Goal: Task Accomplishment & Management: Use online tool/utility

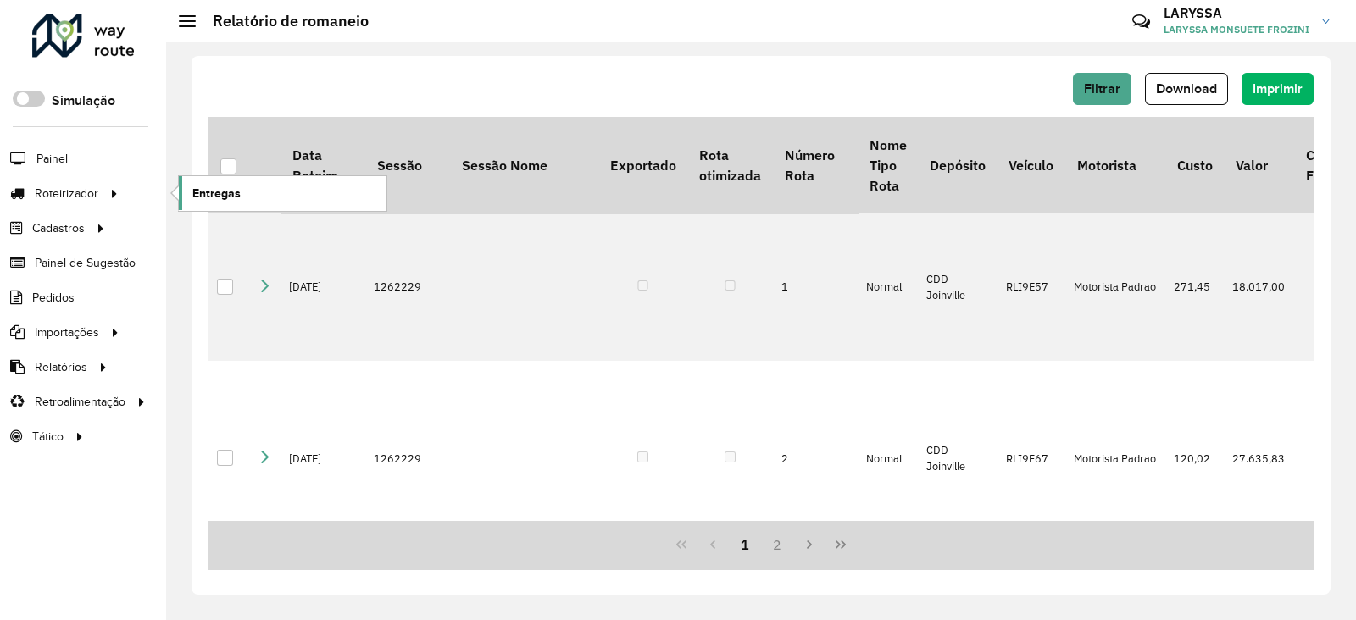
click at [246, 183] on link "Entregas" at bounding box center [283, 193] width 208 height 34
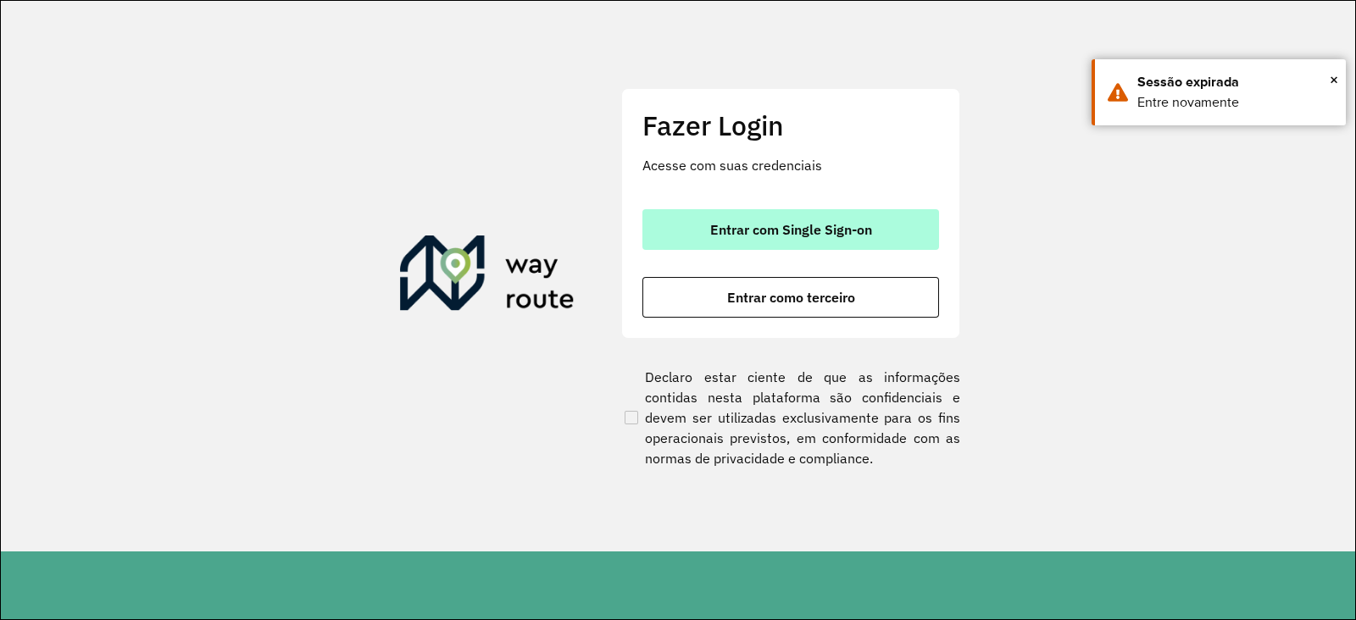
click at [735, 211] on button "Entrar com Single Sign-on" at bounding box center [790, 229] width 297 height 41
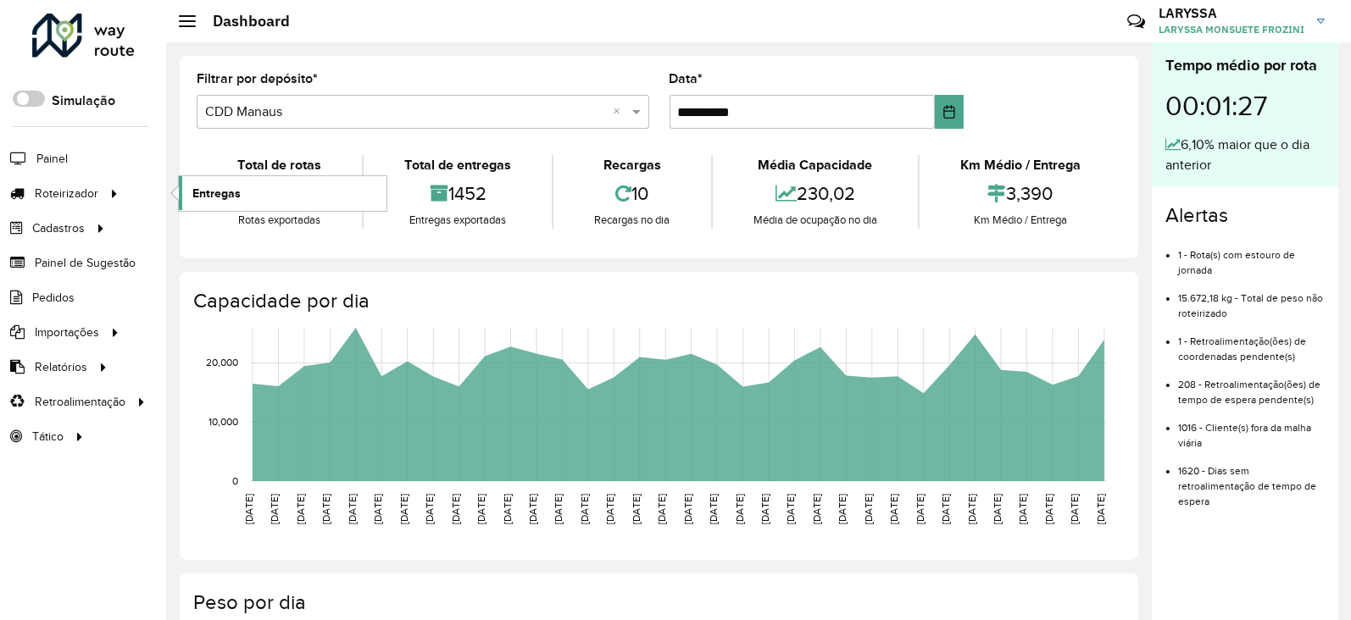
click at [244, 188] on link "Entregas" at bounding box center [283, 193] width 208 height 34
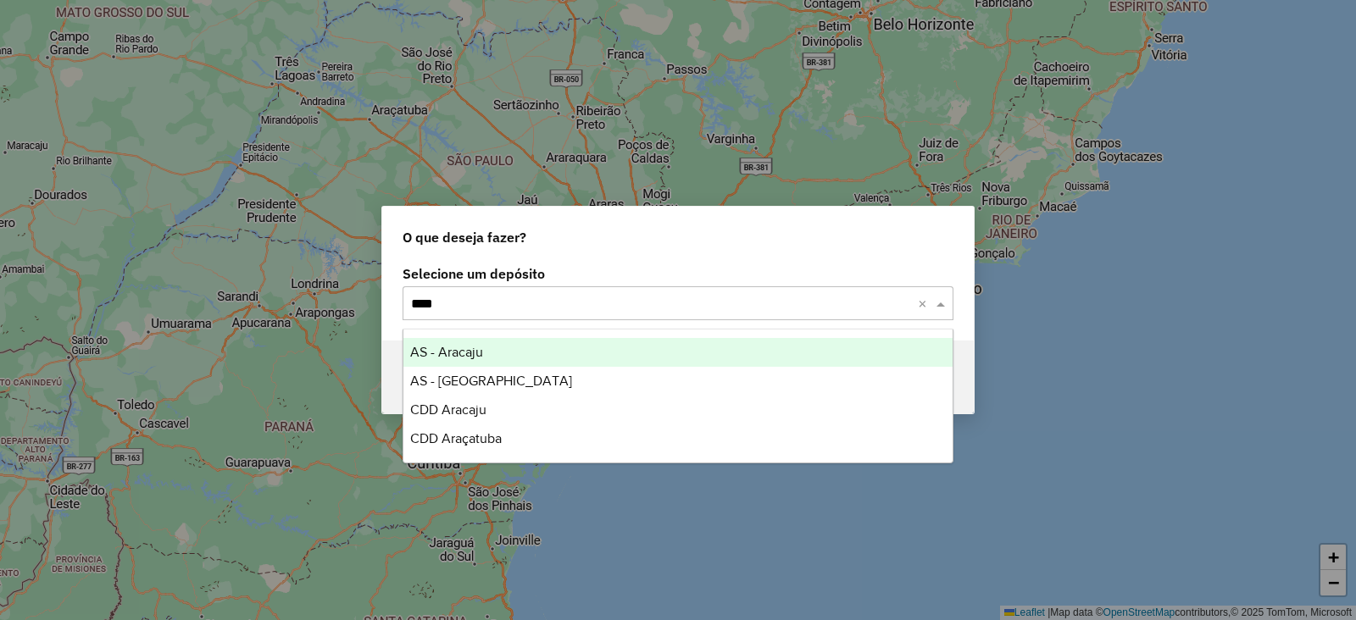
type input "*****"
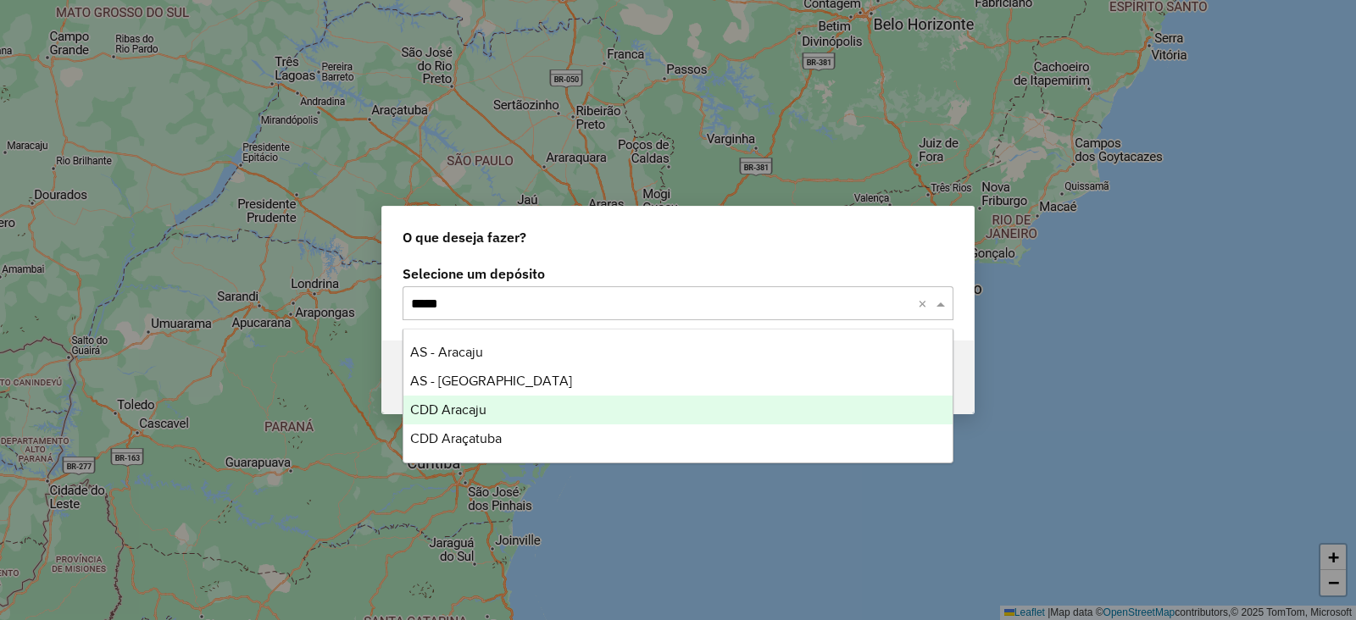
click at [520, 407] on div "CDD Aracaju" at bounding box center [677, 410] width 549 height 29
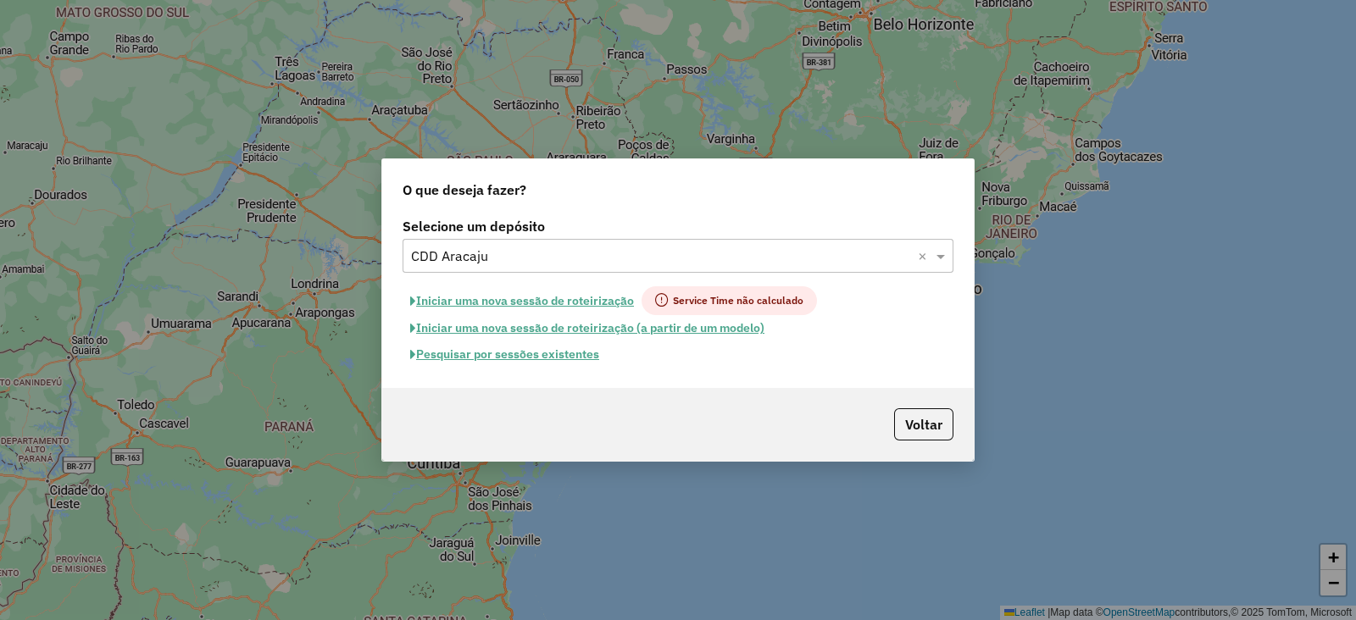
click at [480, 357] on button "Pesquisar por sessões existentes" at bounding box center [505, 355] width 204 height 26
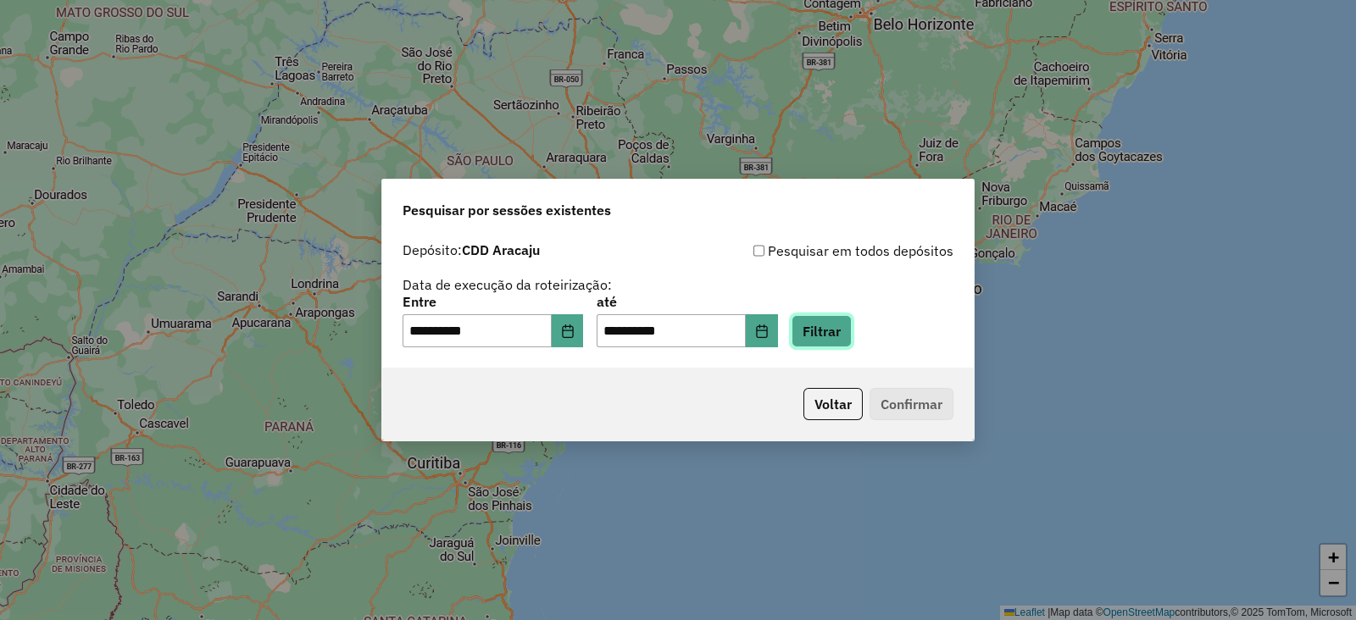
click at [843, 335] on button "Filtrar" at bounding box center [822, 331] width 60 height 32
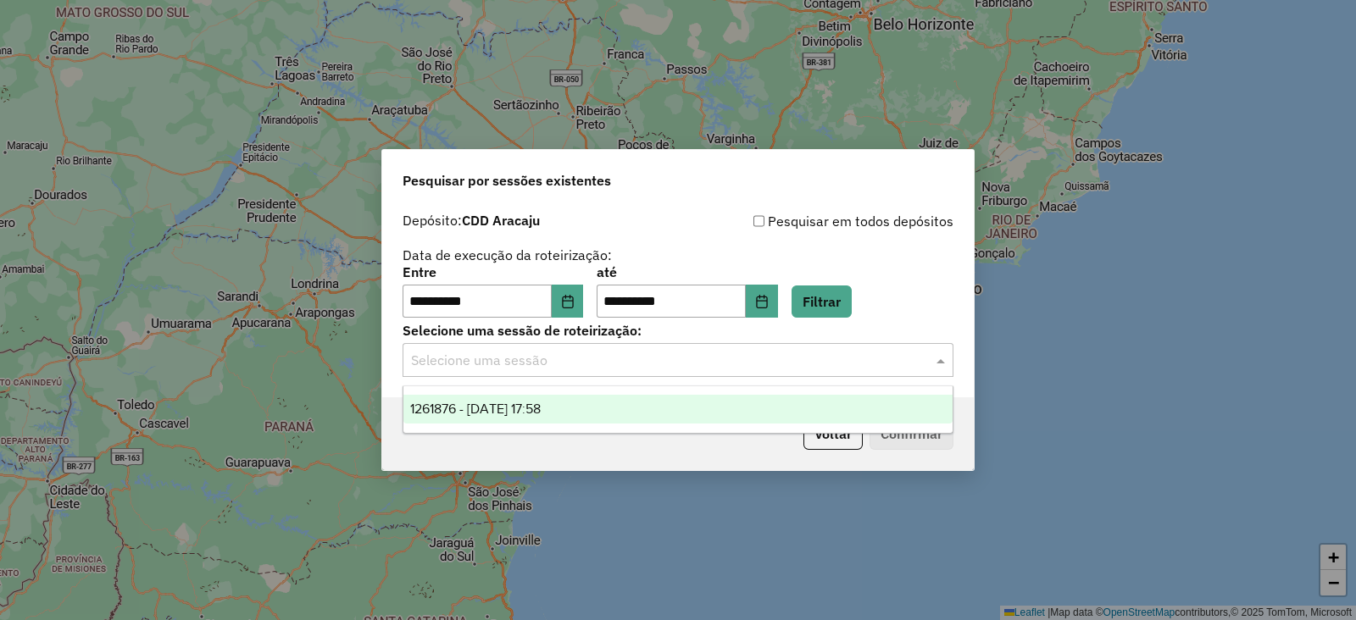
click at [538, 365] on input "text" at bounding box center [661, 361] width 500 height 20
click at [500, 400] on div "1261876 - 09/09/2025 17:58" at bounding box center [677, 409] width 549 height 29
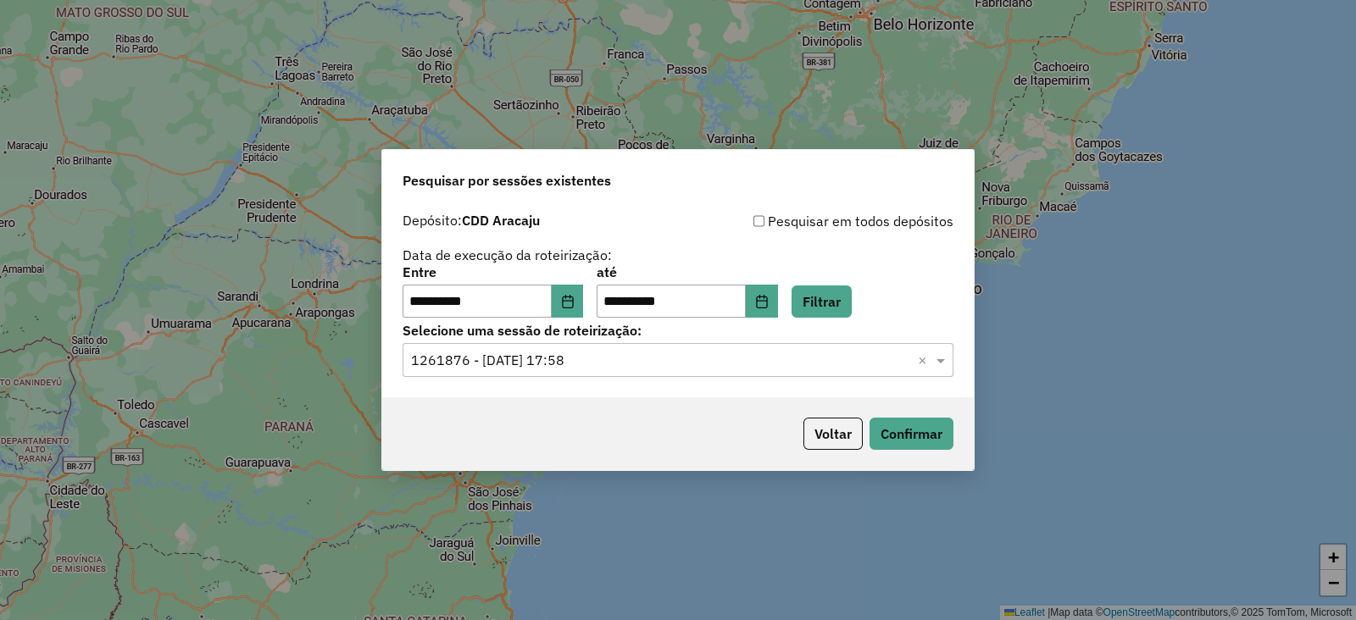
click at [939, 453] on div "Voltar Confirmar" at bounding box center [678, 434] width 592 height 73
click at [892, 425] on button "Confirmar" at bounding box center [912, 434] width 84 height 32
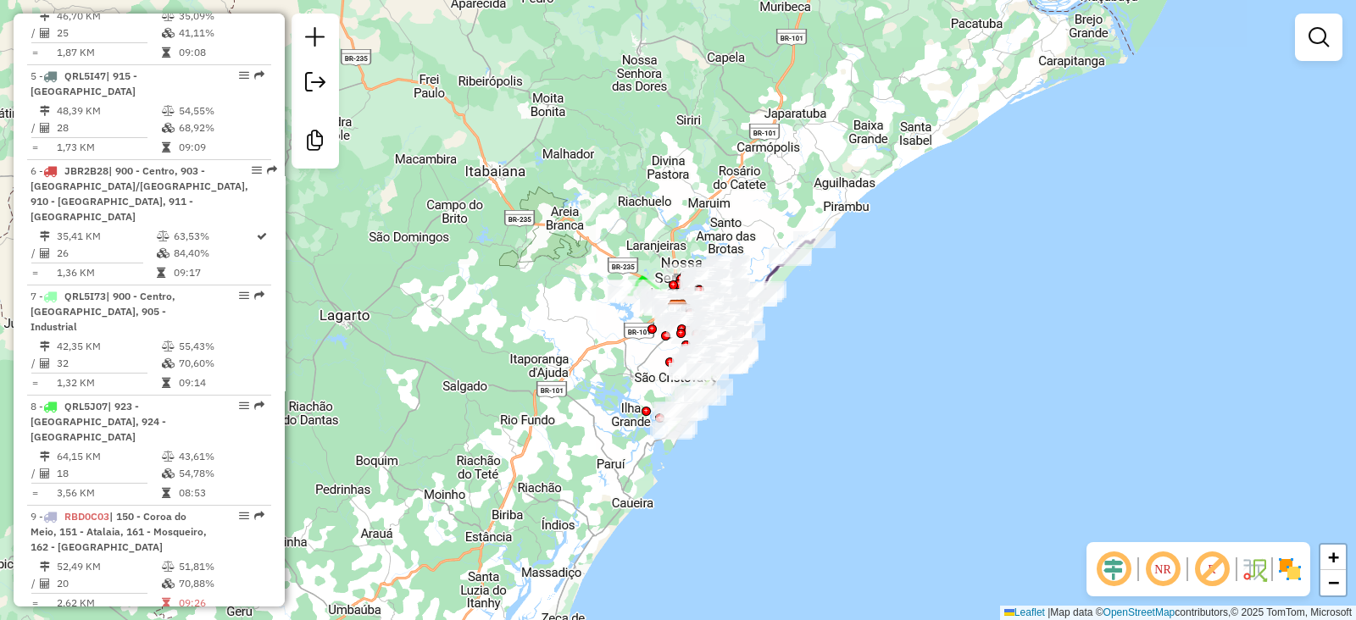
scroll to position [1271, 0]
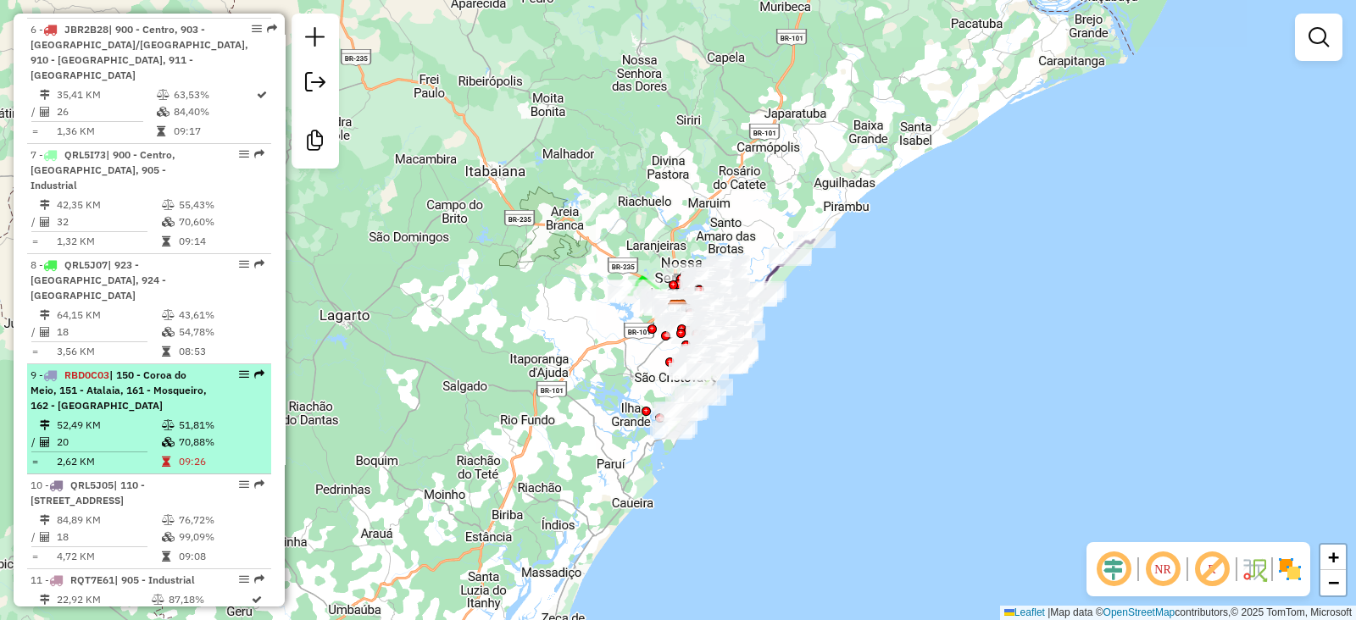
click at [99, 369] on span "| 150 - Coroa do Meio, 151 - Atalaia, 161 - Mosqueiro, 162 - [GEOGRAPHIC_DATA]" at bounding box center [119, 390] width 176 height 43
select select "**********"
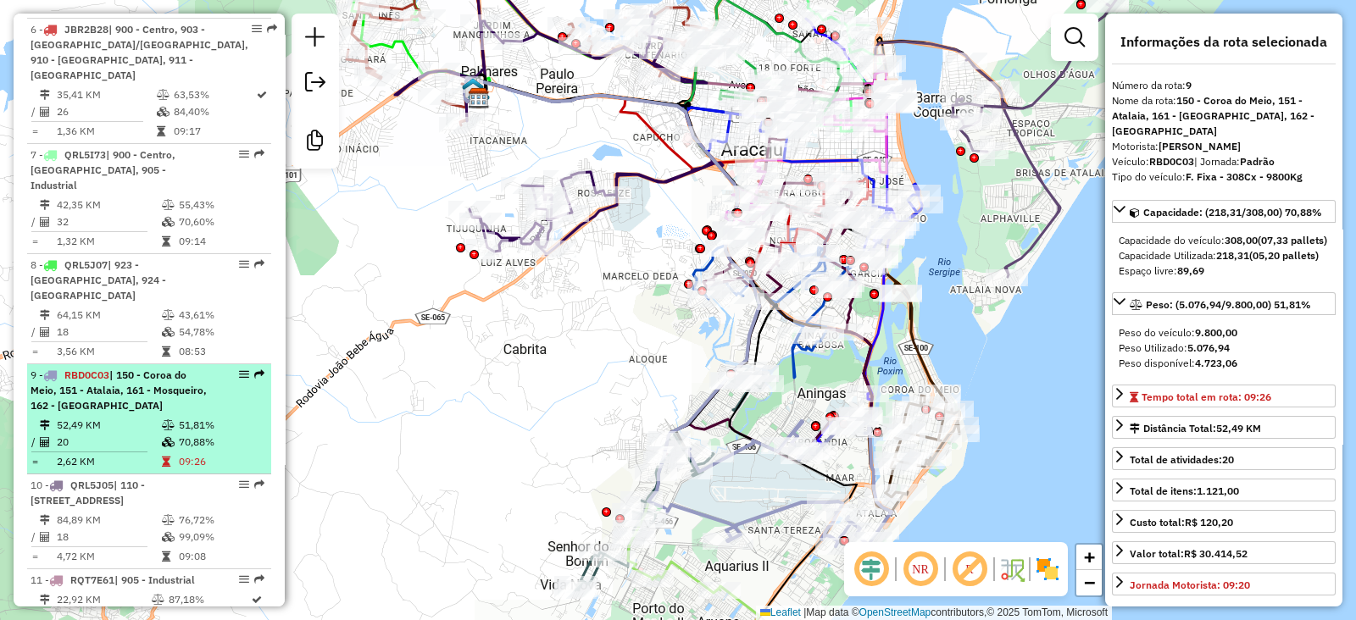
click at [122, 368] on div "9 - RBD0C03 | 150 - Coroa do Meio, 151 - Atalaia, 161 - Mosqueiro, 162 - [GEOGR…" at bounding box center [121, 391] width 180 height 46
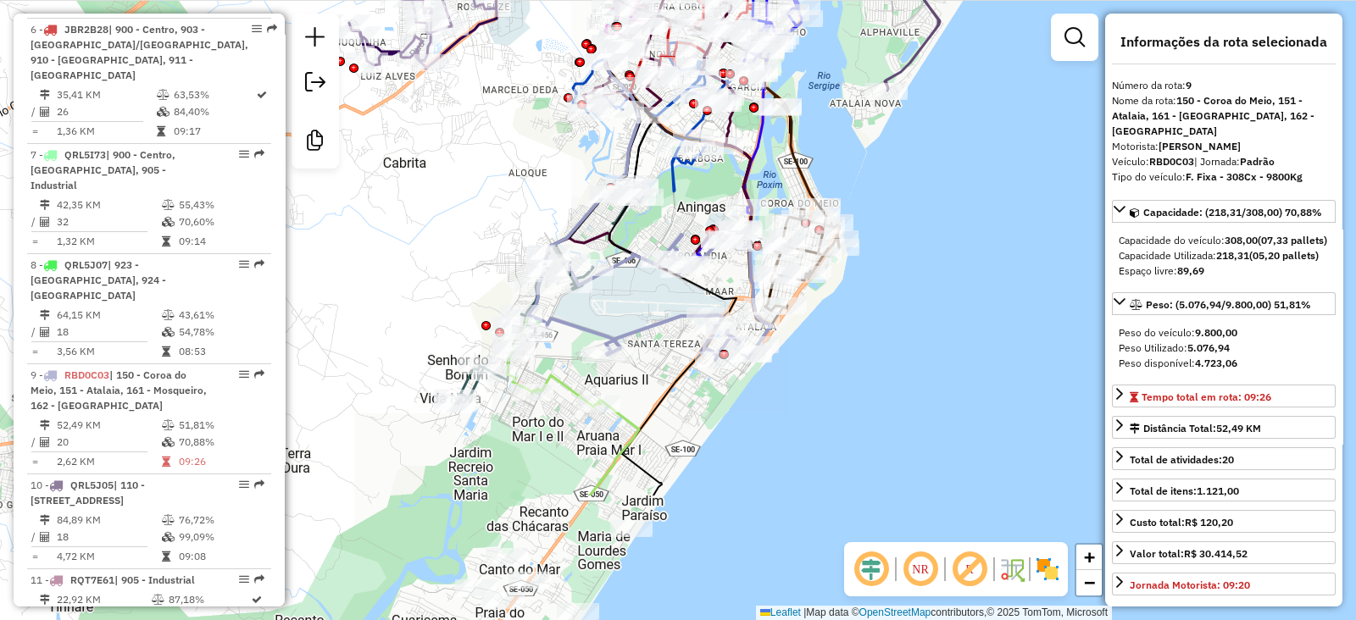
drag, startPoint x: 483, startPoint y: 435, endPoint x: 363, endPoint y: 251, distance: 219.8
click at [363, 251] on div "Janela de atendimento Grade de atendimento Capacidade Transportadoras Veículos …" at bounding box center [678, 310] width 1356 height 620
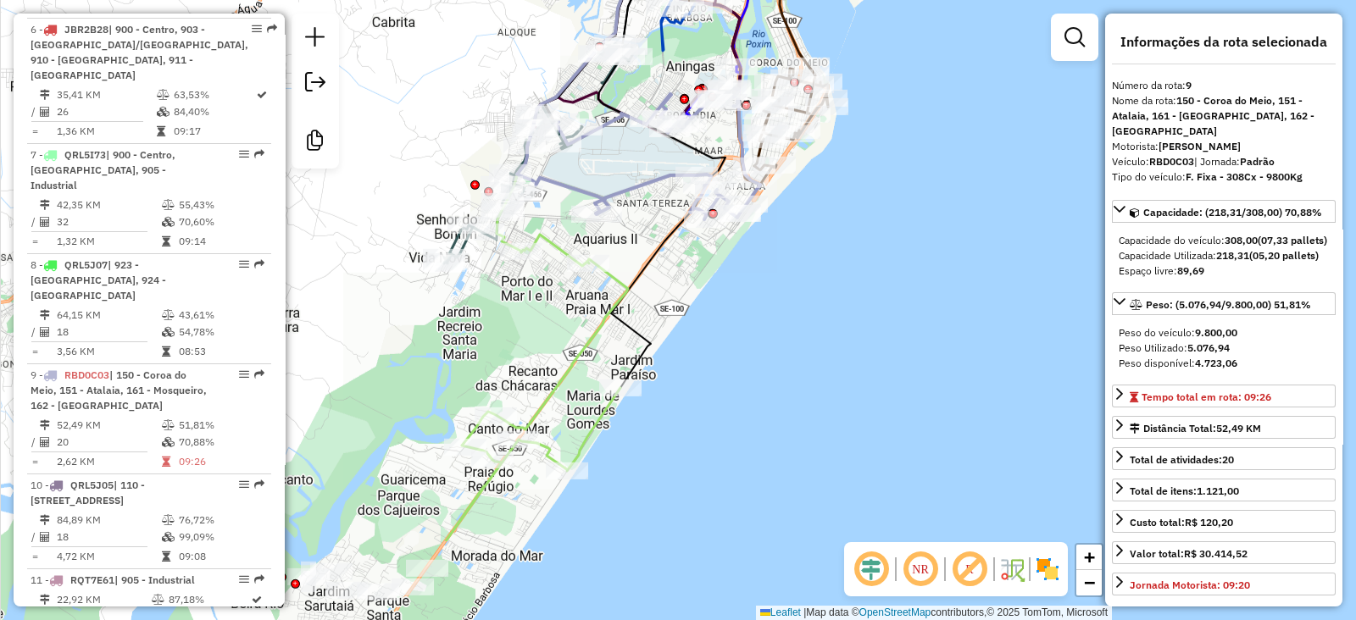
drag, startPoint x: 711, startPoint y: 442, endPoint x: 700, endPoint y: 302, distance: 141.1
click at [700, 302] on div "Janela de atendimento Grade de atendimento Capacidade Transportadoras Veículos …" at bounding box center [678, 310] width 1356 height 620
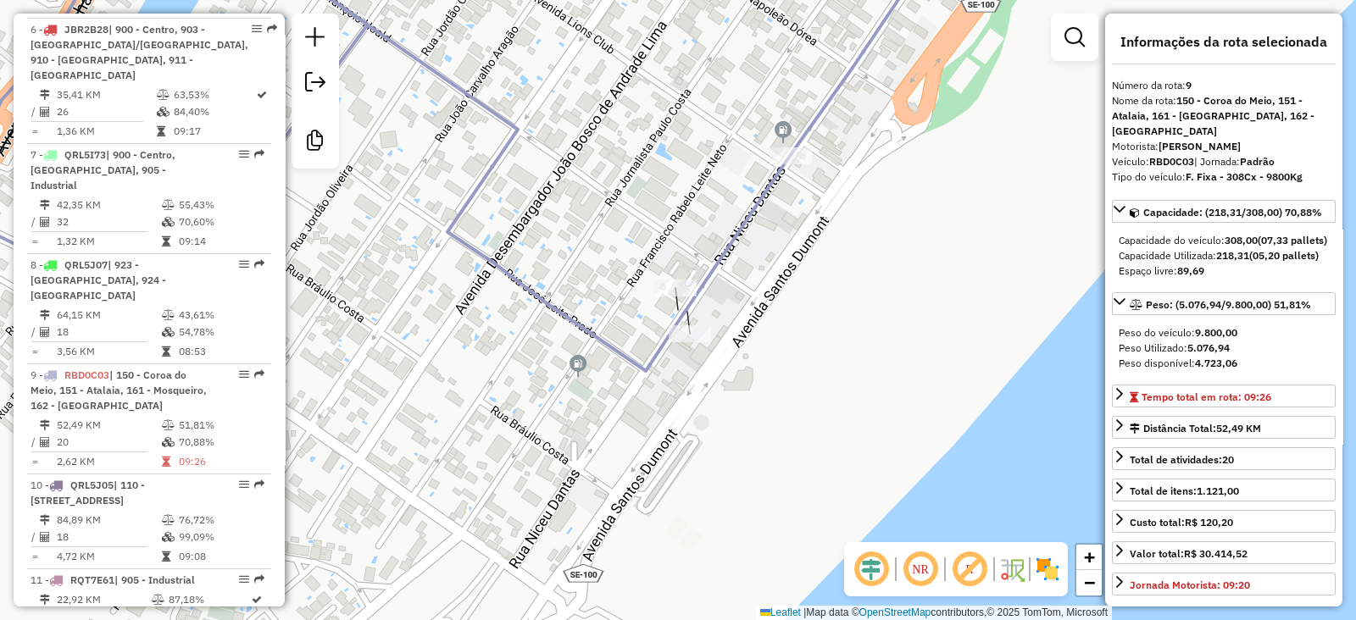
click at [979, 561] on em at bounding box center [969, 569] width 41 height 41
click at [1045, 570] on img at bounding box center [1047, 569] width 27 height 27
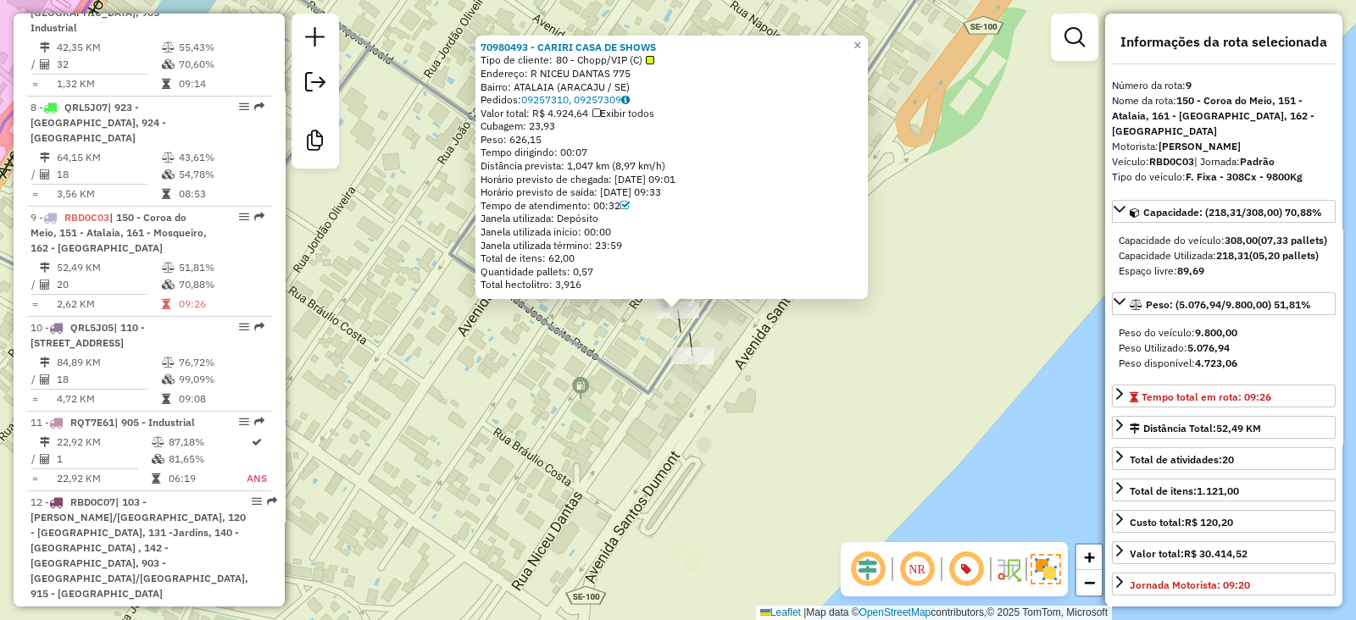
scroll to position [1497, 0]
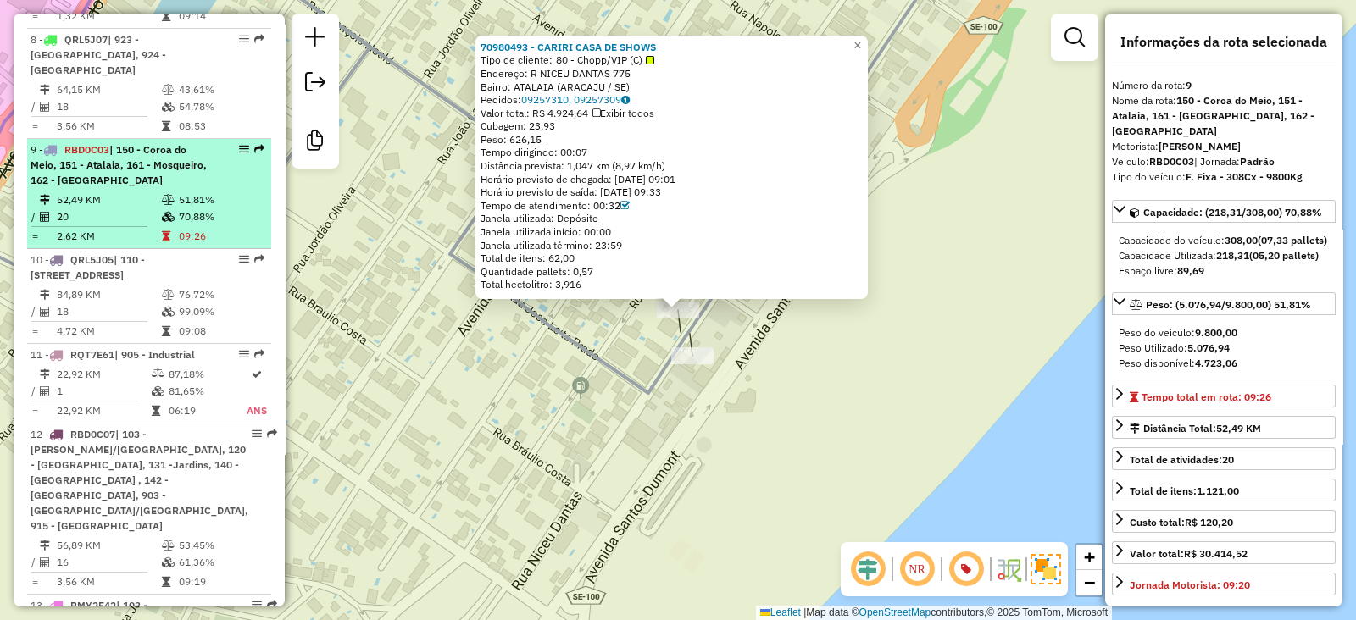
click at [65, 143] on span "| 150 - Coroa do Meio, 151 - Atalaia, 161 - Mosqueiro, 162 - [GEOGRAPHIC_DATA]" at bounding box center [119, 164] width 176 height 43
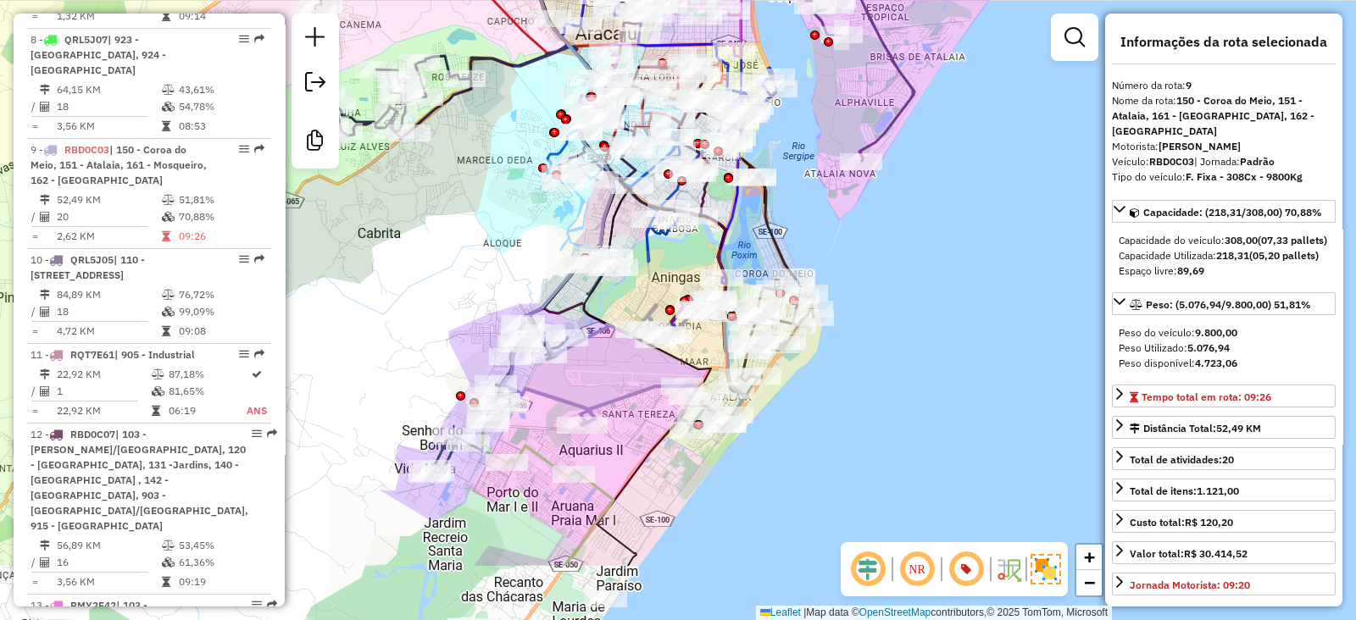
drag, startPoint x: 582, startPoint y: 370, endPoint x: 434, endPoint y: 253, distance: 188.4
click at [434, 253] on div "Janela de atendimento Grade de atendimento Capacidade Transportadoras Veículos …" at bounding box center [678, 310] width 1356 height 620
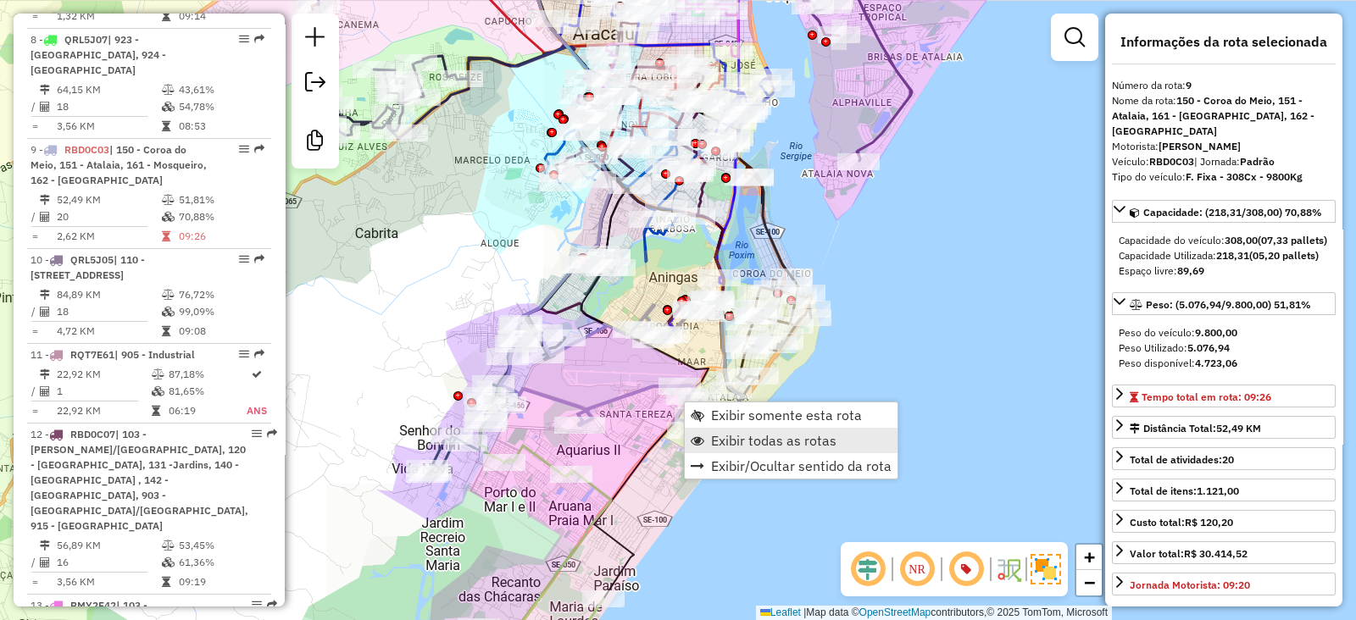
click at [821, 442] on span "Exibir todas as rotas" at bounding box center [773, 441] width 125 height 14
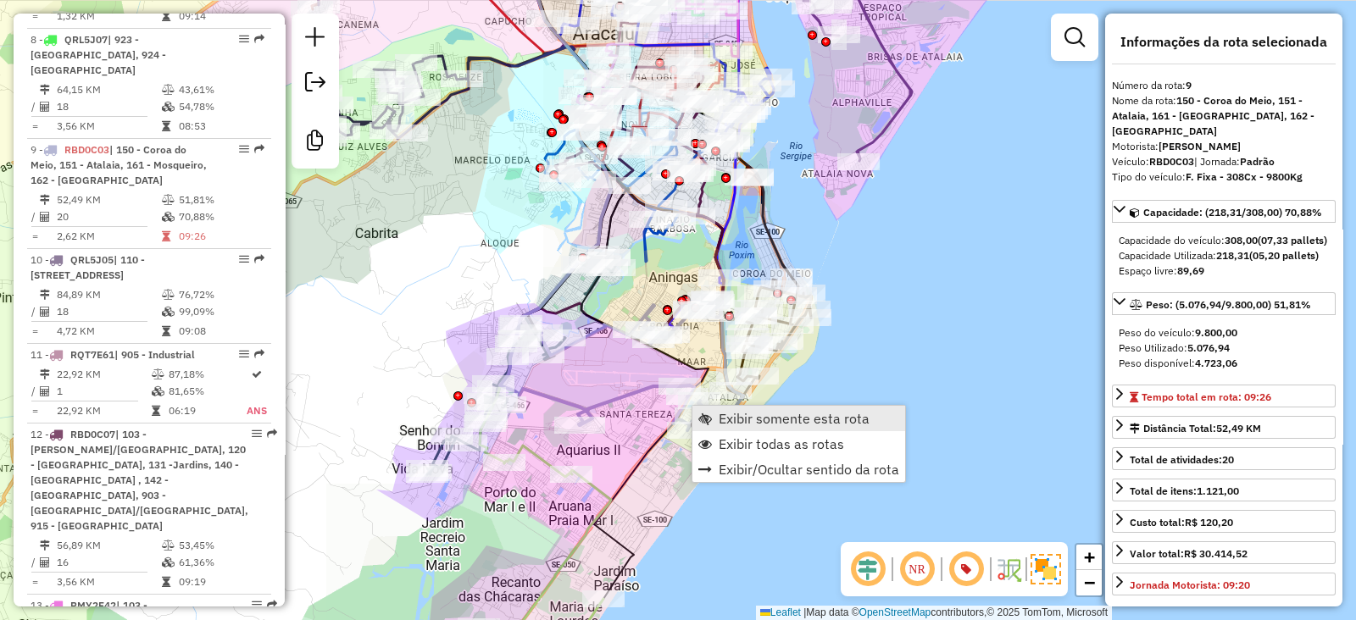
click at [767, 420] on span "Exibir somente esta rota" at bounding box center [794, 419] width 151 height 14
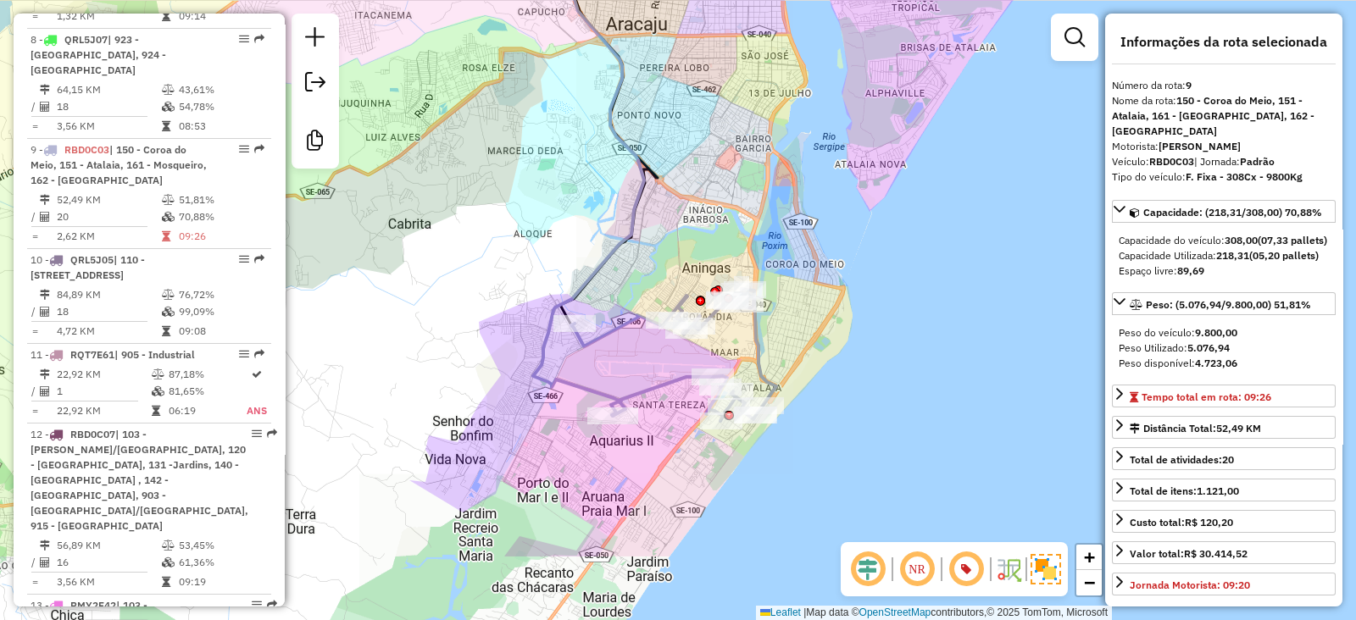
drag, startPoint x: 714, startPoint y: 403, endPoint x: 599, endPoint y: 277, distance: 170.4
click at [599, 277] on icon at bounding box center [496, 185] width 295 height 464
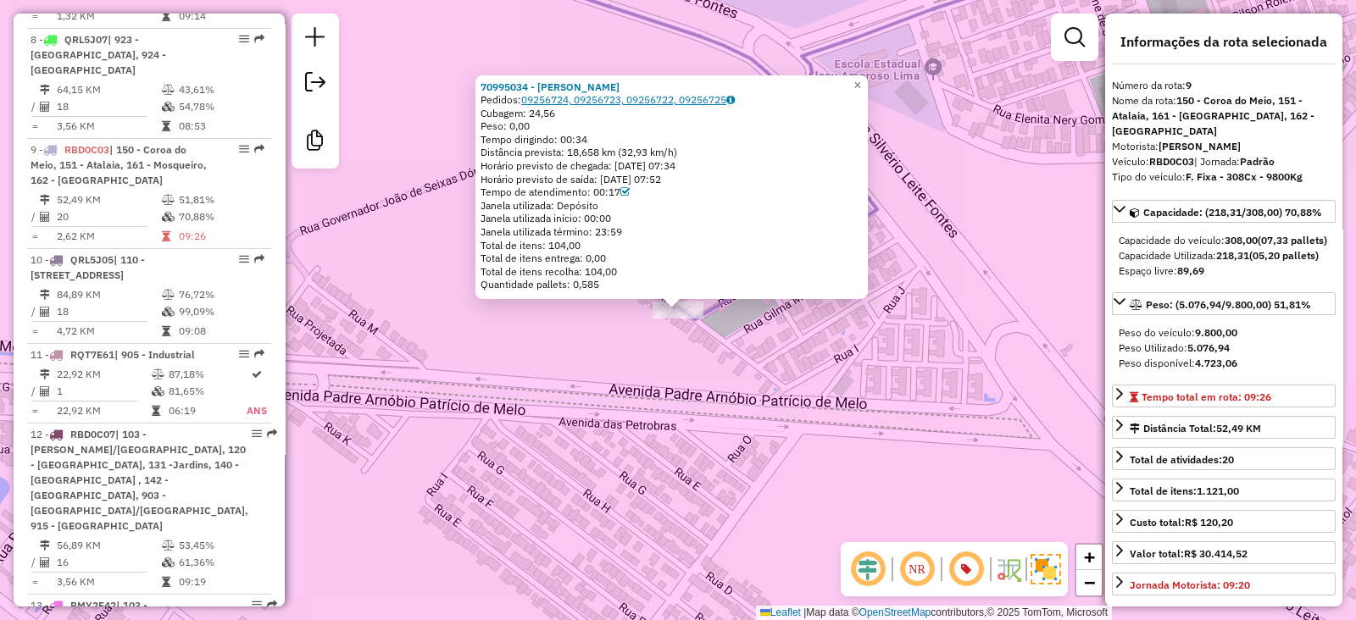
click at [735, 100] on icon at bounding box center [730, 100] width 8 height 10
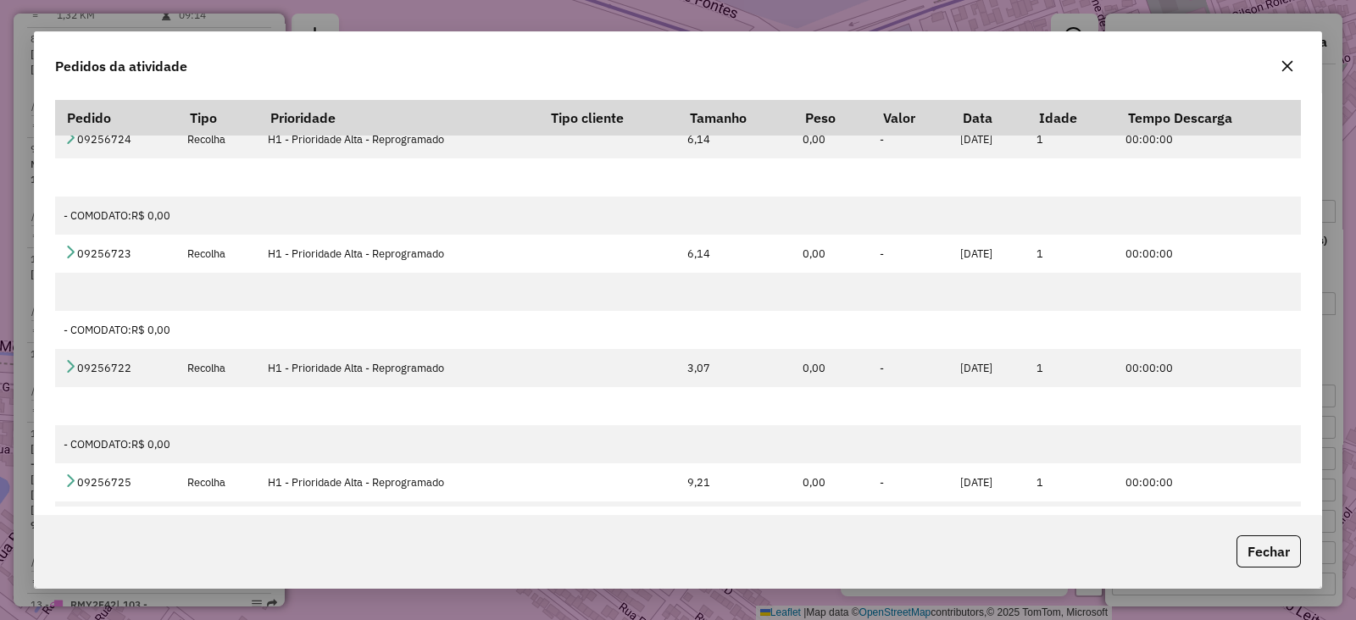
scroll to position [2, 0]
